Goal: Find specific page/section: Find specific page/section

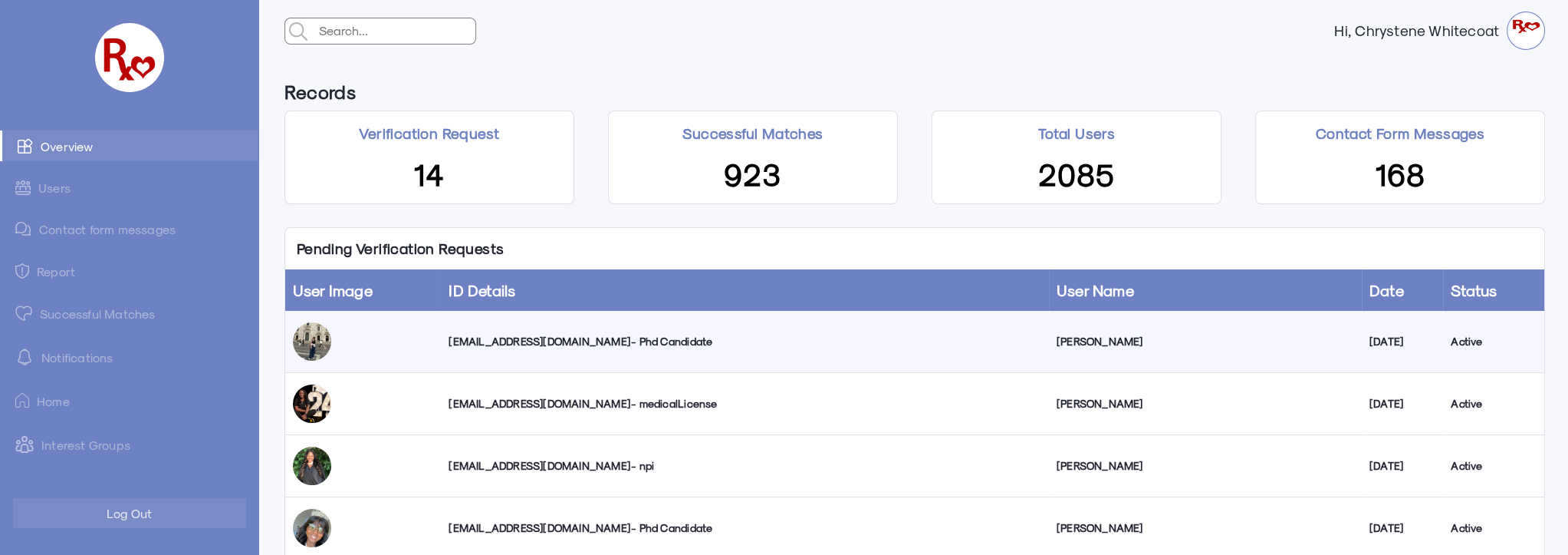
click at [107, 314] on link "Successful Matches" at bounding box center [129, 313] width 258 height 31
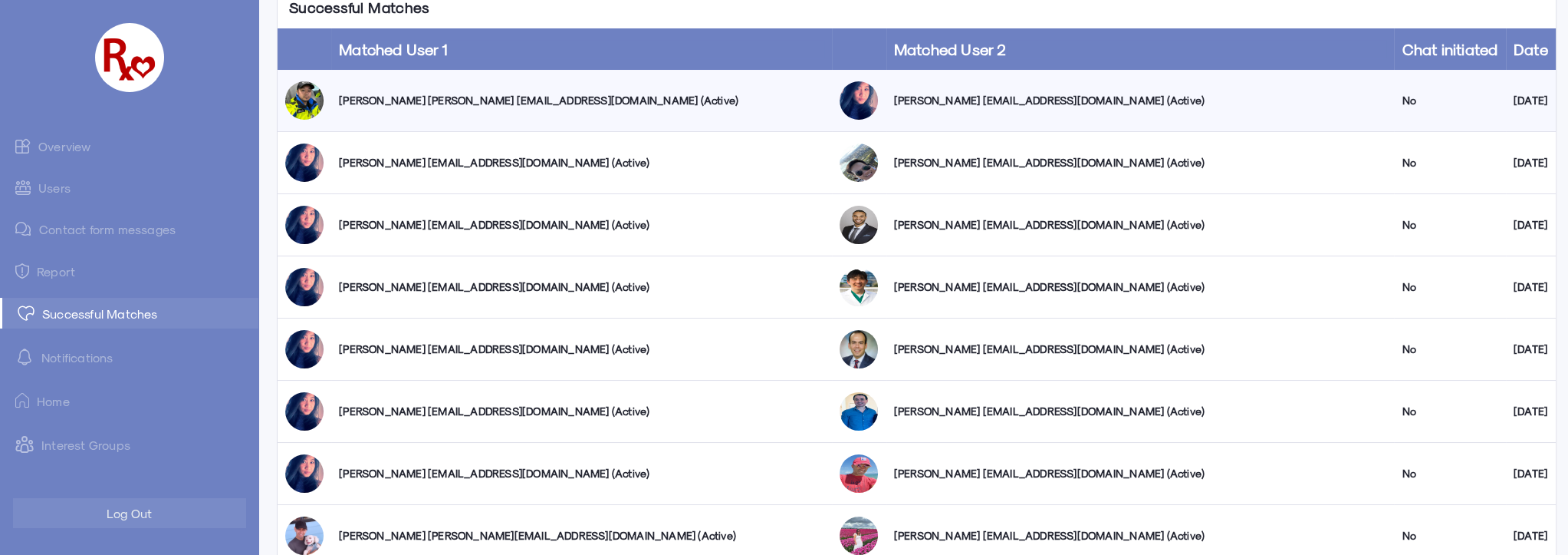
scroll to position [69, 0]
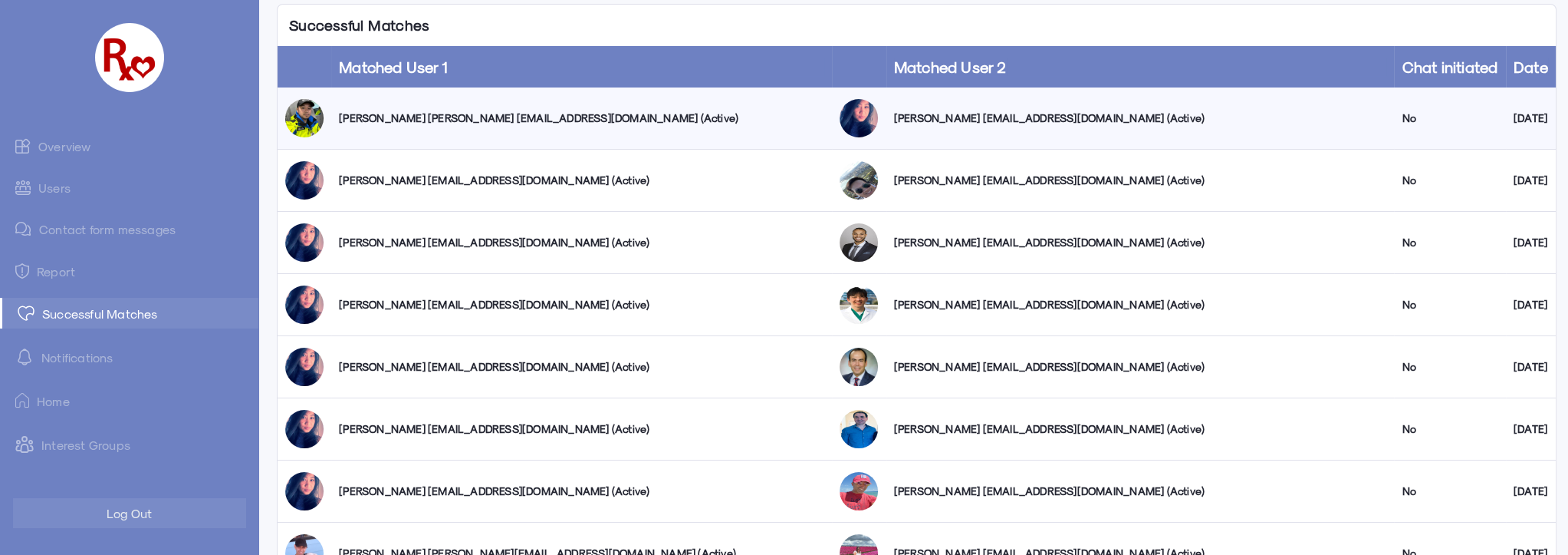
click at [80, 143] on link "Overview" at bounding box center [129, 146] width 258 height 31
